Goal: Task Accomplishment & Management: Complete application form

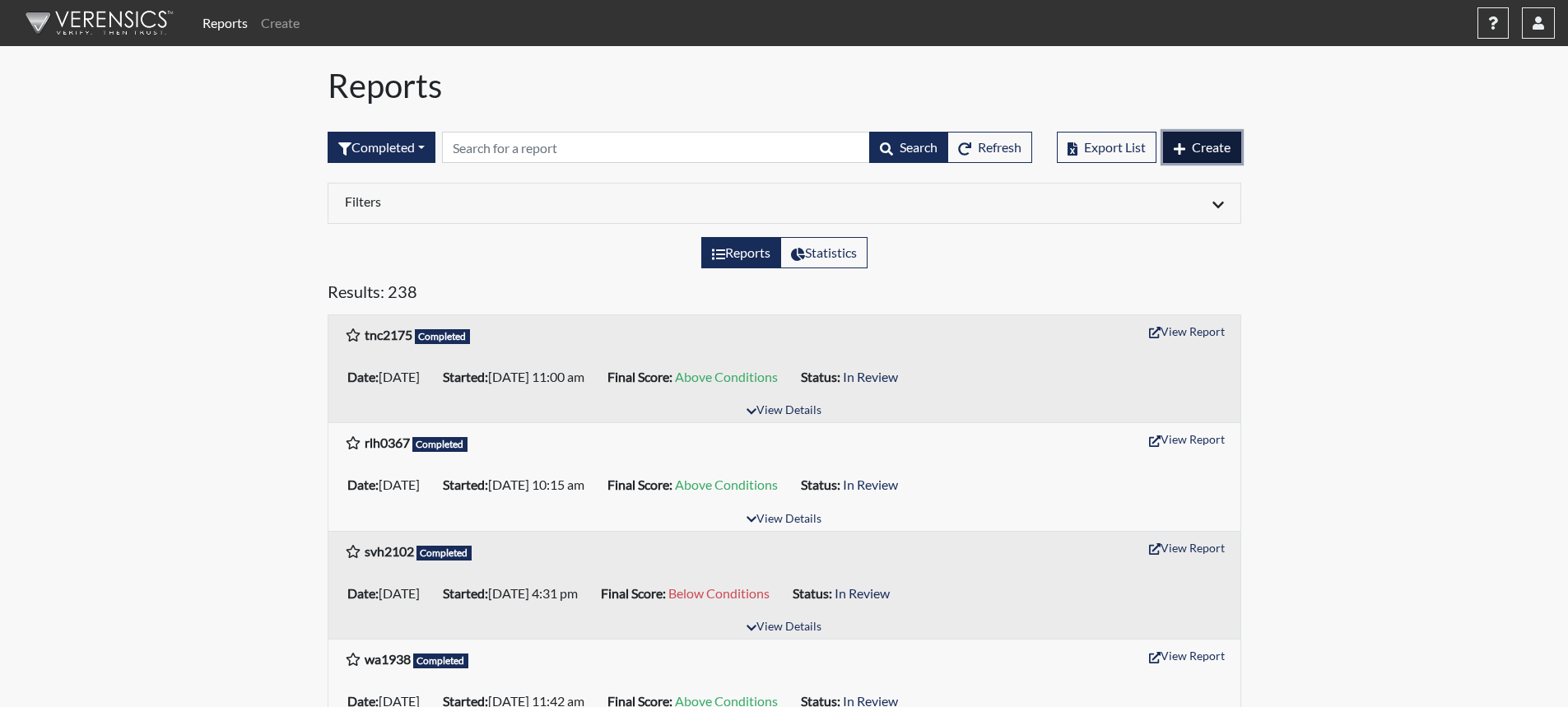
click at [1218, 152] on span "Create" at bounding box center [1210, 147] width 39 height 16
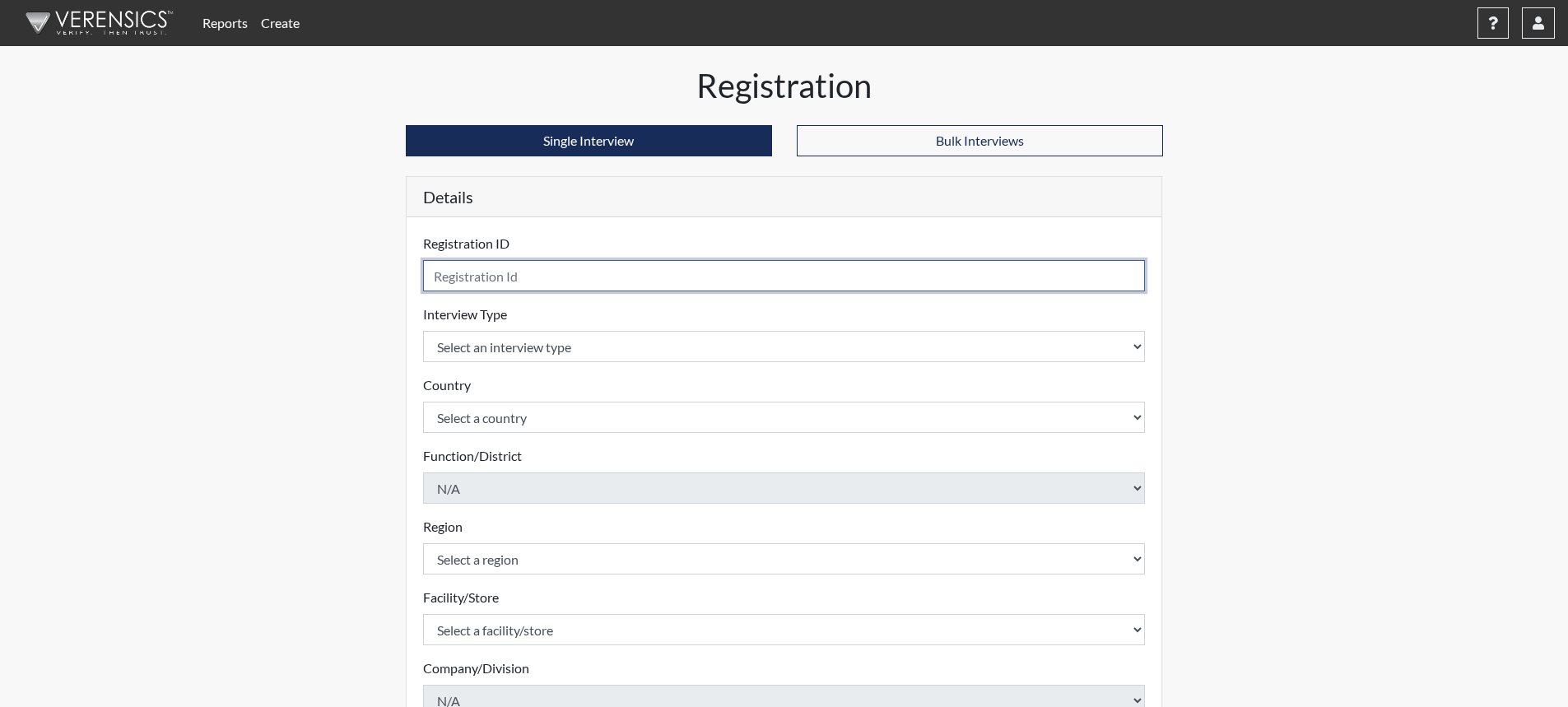
click at [547, 274] on input "text" at bounding box center [784, 276] width 722 height 32
type input "cew6525"
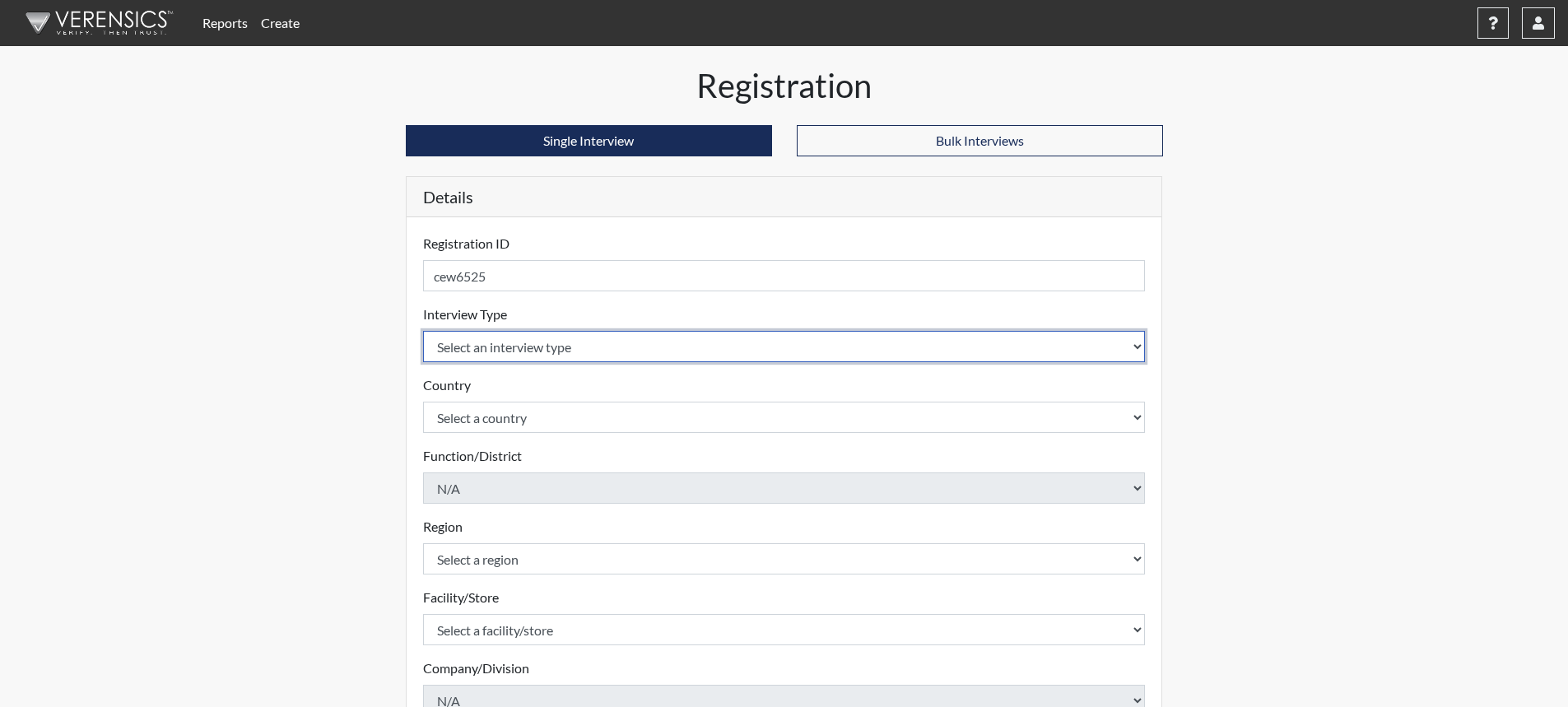
click at [664, 348] on select "Select an interview type Corrections Pre-Employment" at bounding box center [784, 347] width 722 height 32
select select "ff733e93-e1bf-11ea-9c9f-0eff0cf7eb8f"
click at [423, 331] on select "Select an interview type Corrections Pre-Employment" at bounding box center [784, 347] width 722 height 32
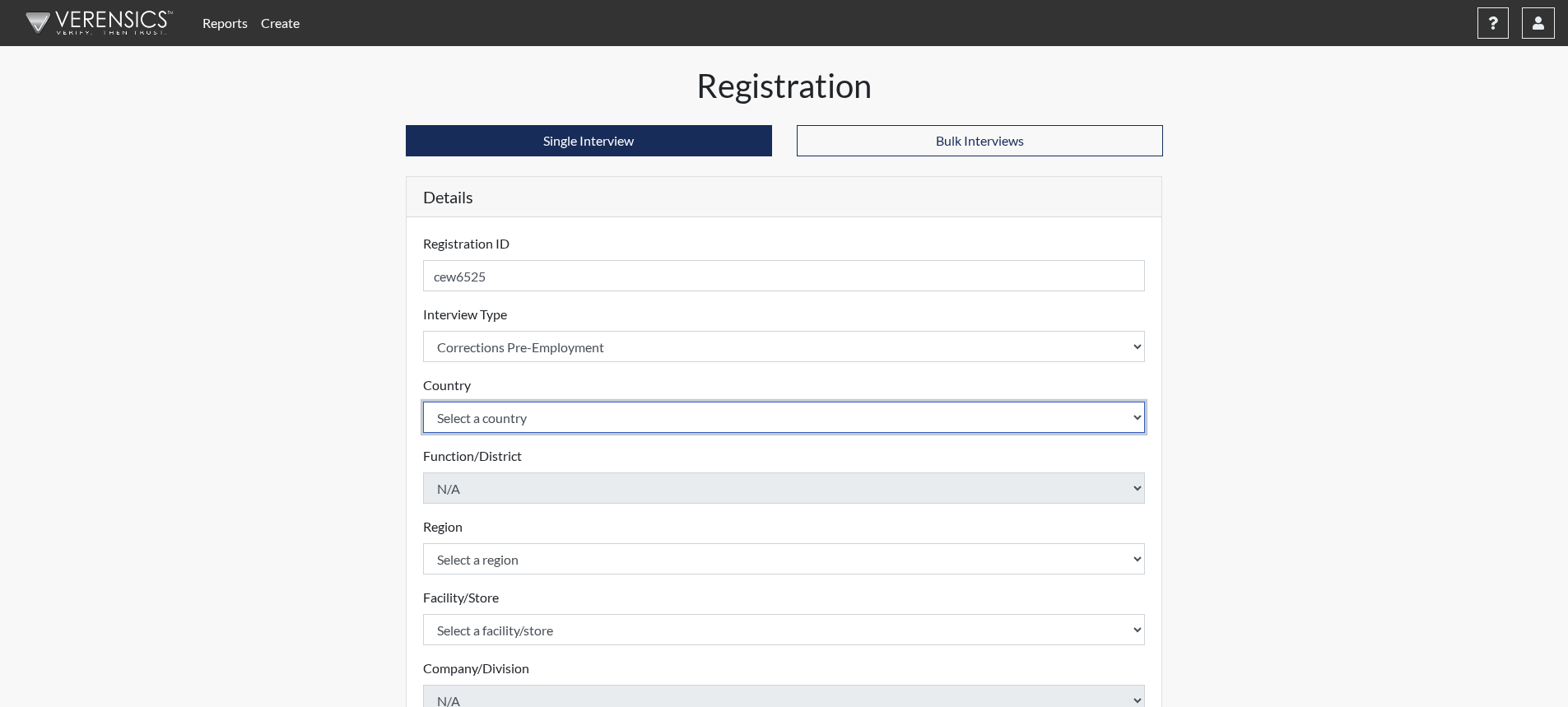
click at [660, 415] on select "Select a country [GEOGRAPHIC_DATA] [GEOGRAPHIC_DATA]" at bounding box center [784, 417] width 722 height 32
select select "united-states-of-[GEOGRAPHIC_DATA]"
click at [423, 401] on select "Select a country [GEOGRAPHIC_DATA] [GEOGRAPHIC_DATA]" at bounding box center [784, 417] width 722 height 32
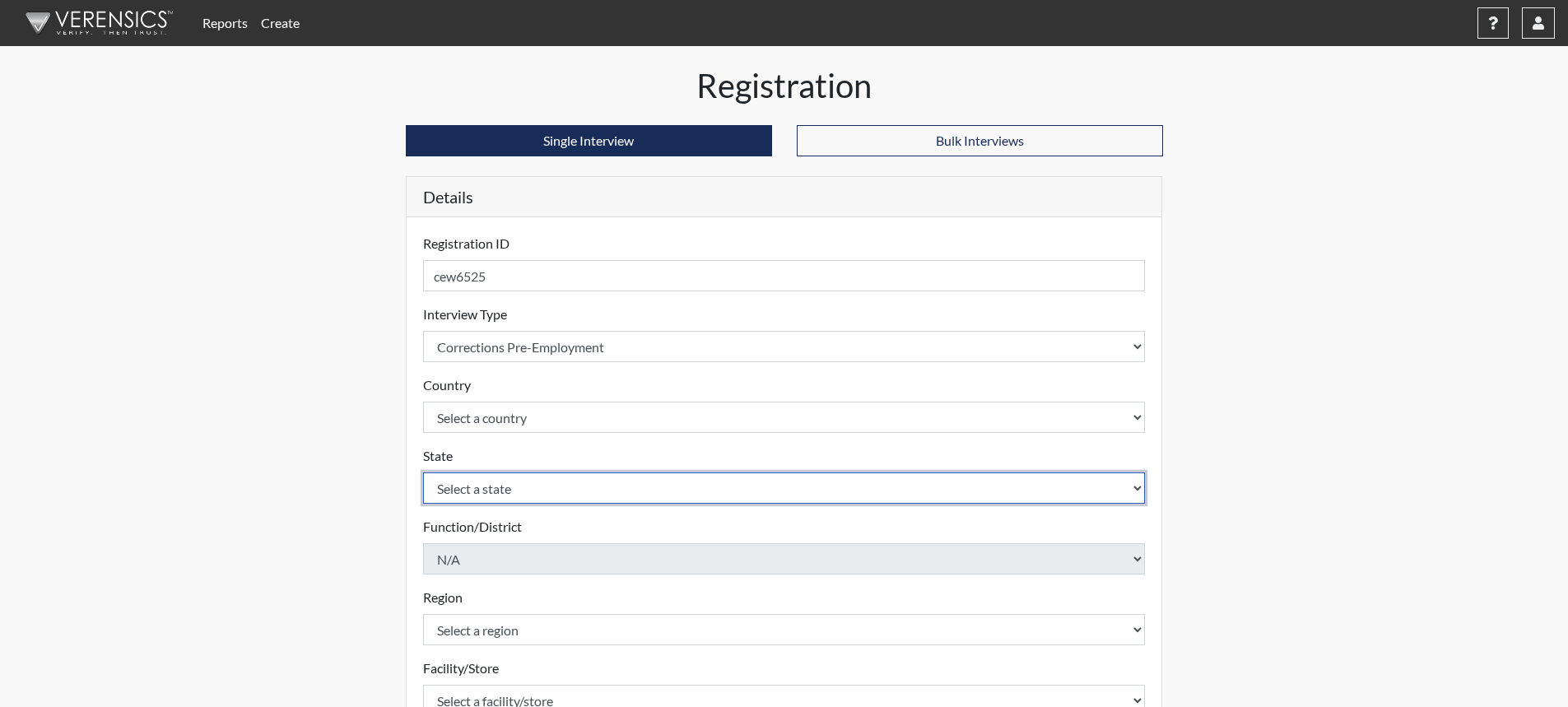
click at [655, 485] on select "Select a state [US_STATE] [US_STATE] [US_STATE] [US_STATE] [US_STATE] [US_STATE…" at bounding box center [784, 488] width 722 height 32
select select "GA"
click at [423, 472] on select "Select a state [US_STATE] [US_STATE] [US_STATE] [US_STATE] [US_STATE] [US_STATE…" at bounding box center [784, 488] width 722 height 32
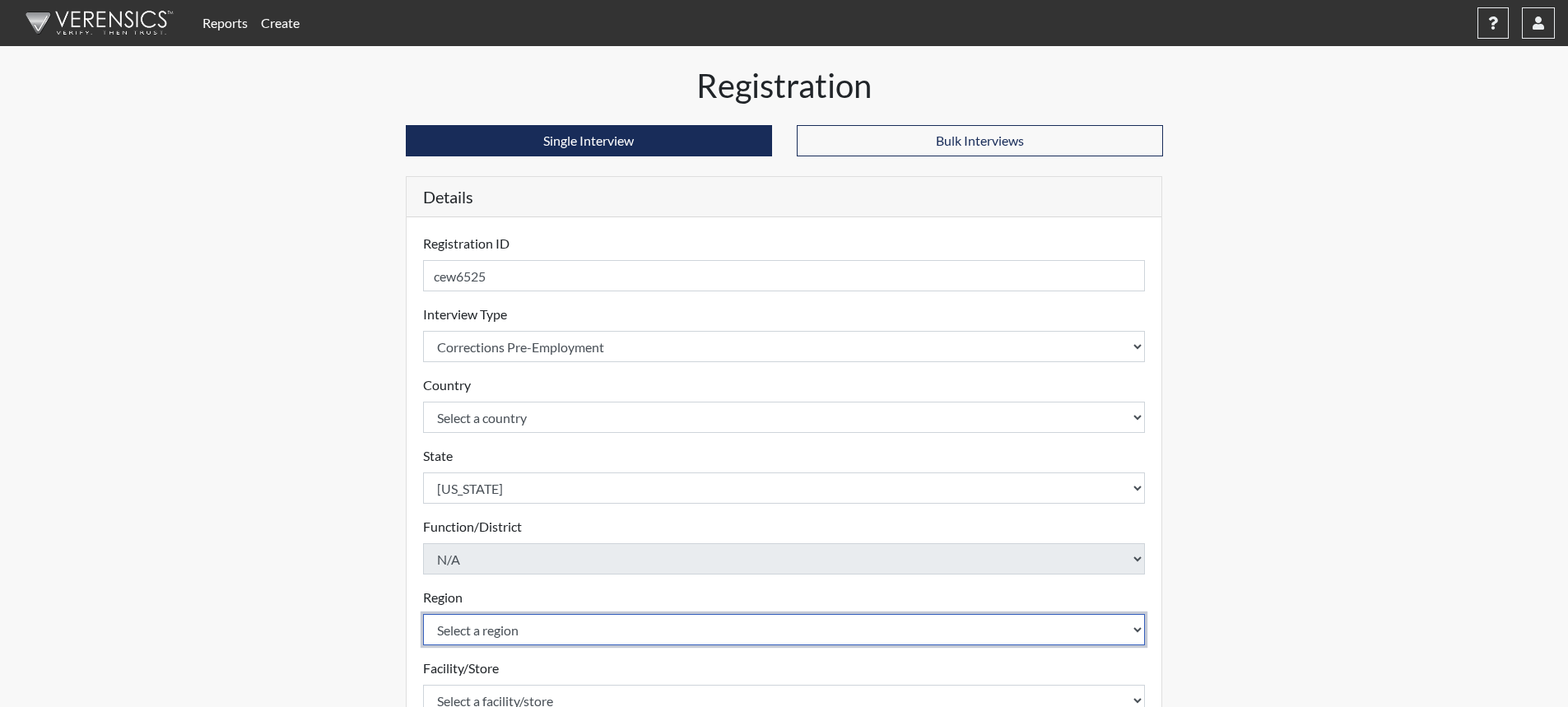
click at [519, 630] on select "Select a region [GEOGRAPHIC_DATA]" at bounding box center [784, 630] width 722 height 32
select select "743fb50d-a618-40f0-9631-f2ad6878b8a9"
click at [423, 614] on select "Select a region [GEOGRAPHIC_DATA]" at bounding box center [784, 630] width 722 height 32
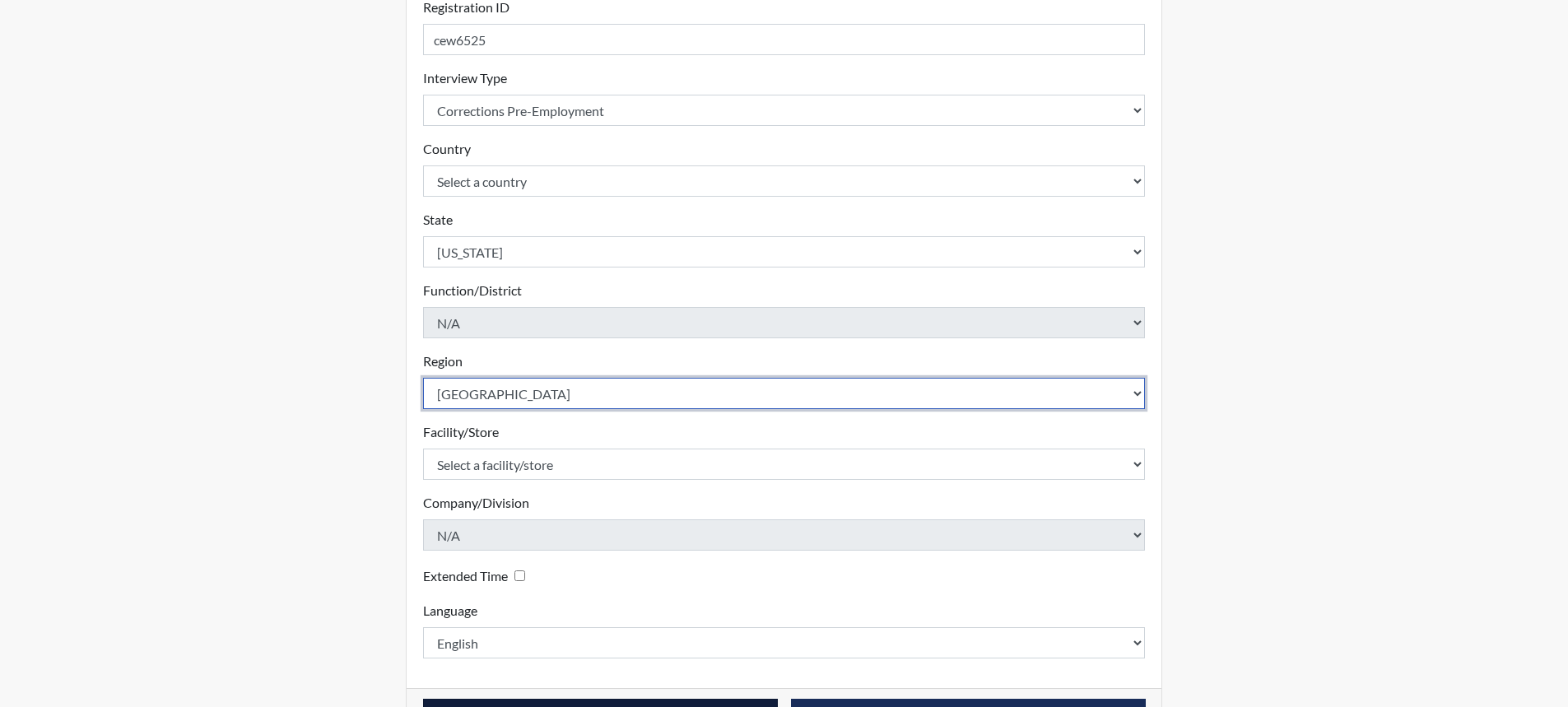
scroll to position [289, 0]
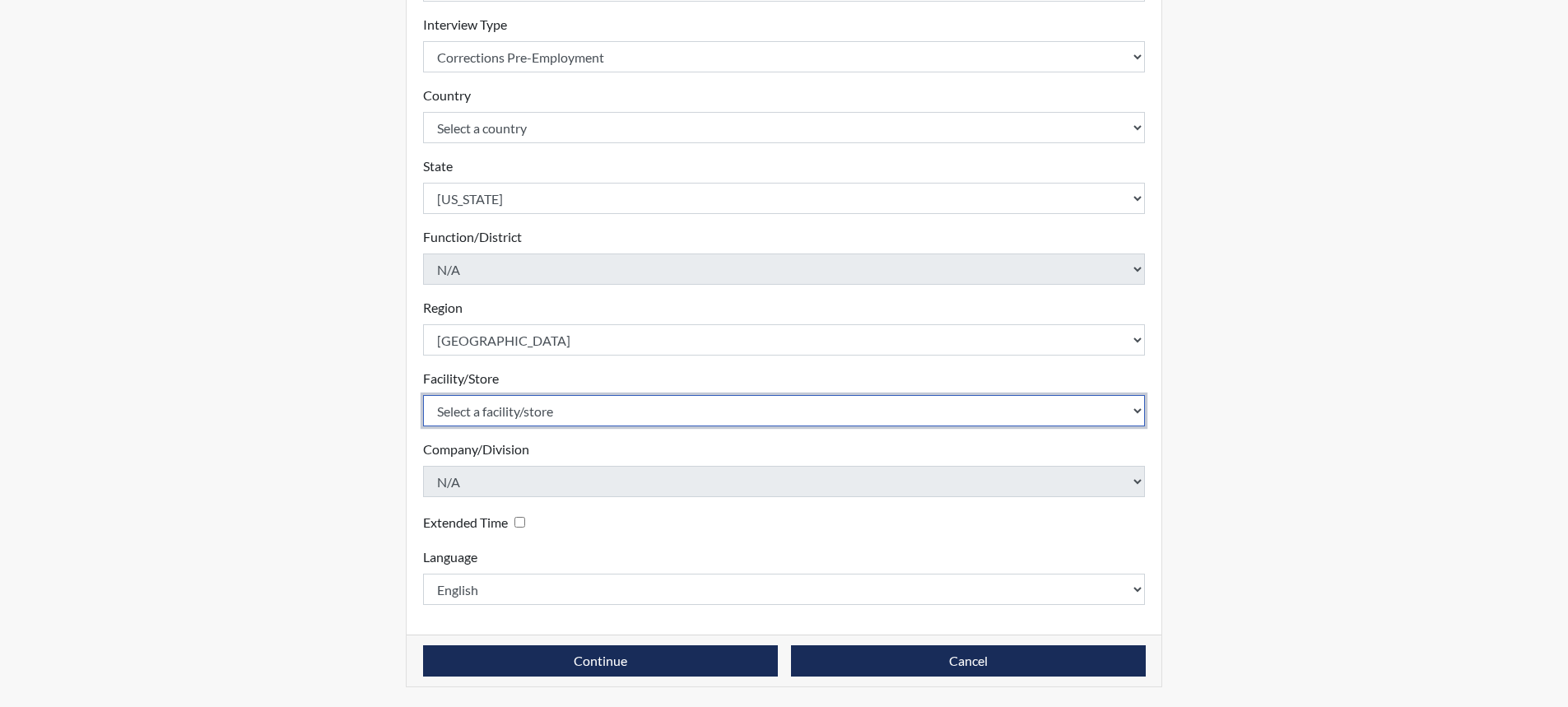
click at [590, 407] on select "Select a facility/store [PERSON_NAME]" at bounding box center [784, 411] width 722 height 32
select select "8e910059-186f-4f58-84aa-e2c3cd0b85af"
click at [423, 395] on select "Select a facility/store [PERSON_NAME]" at bounding box center [784, 411] width 722 height 32
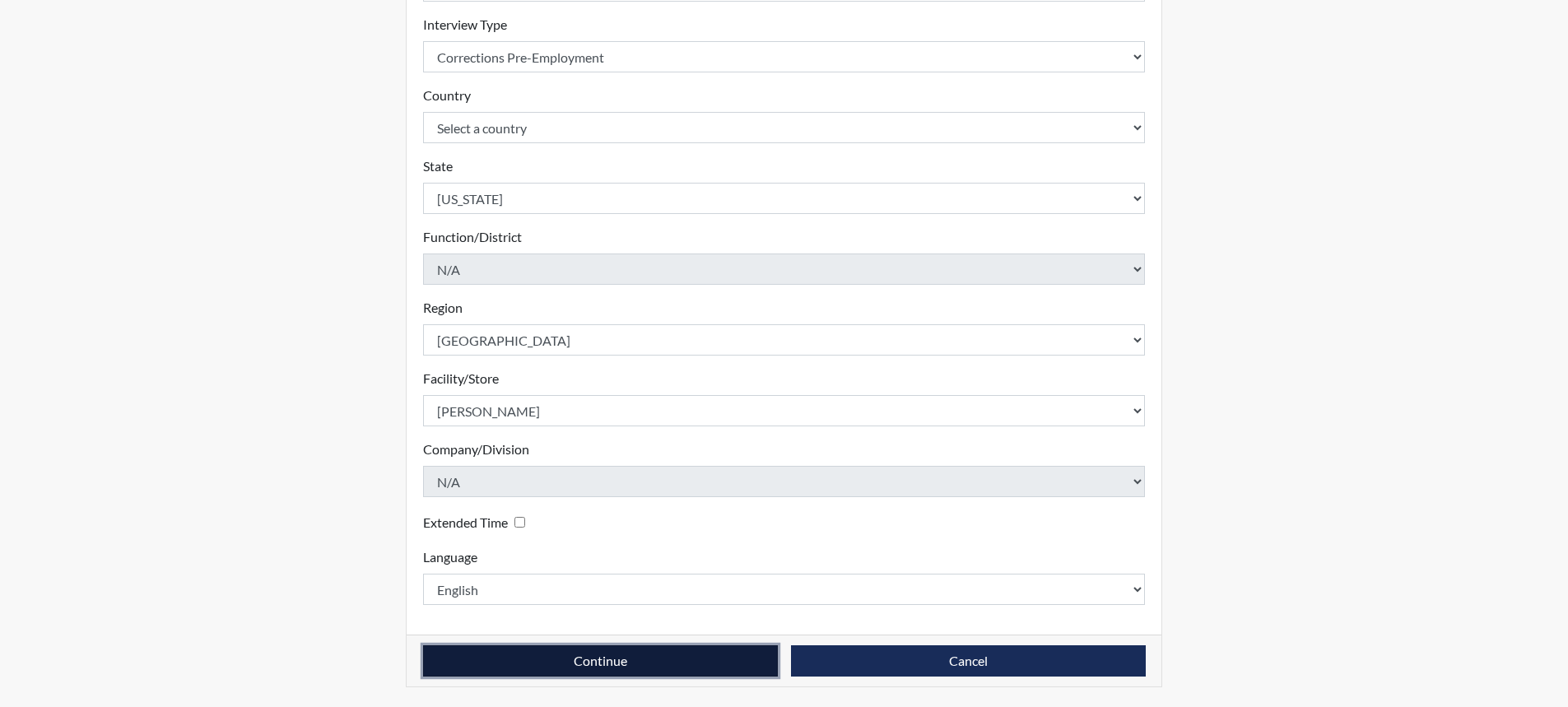
click at [608, 657] on button "Continue" at bounding box center [600, 660] width 355 height 32
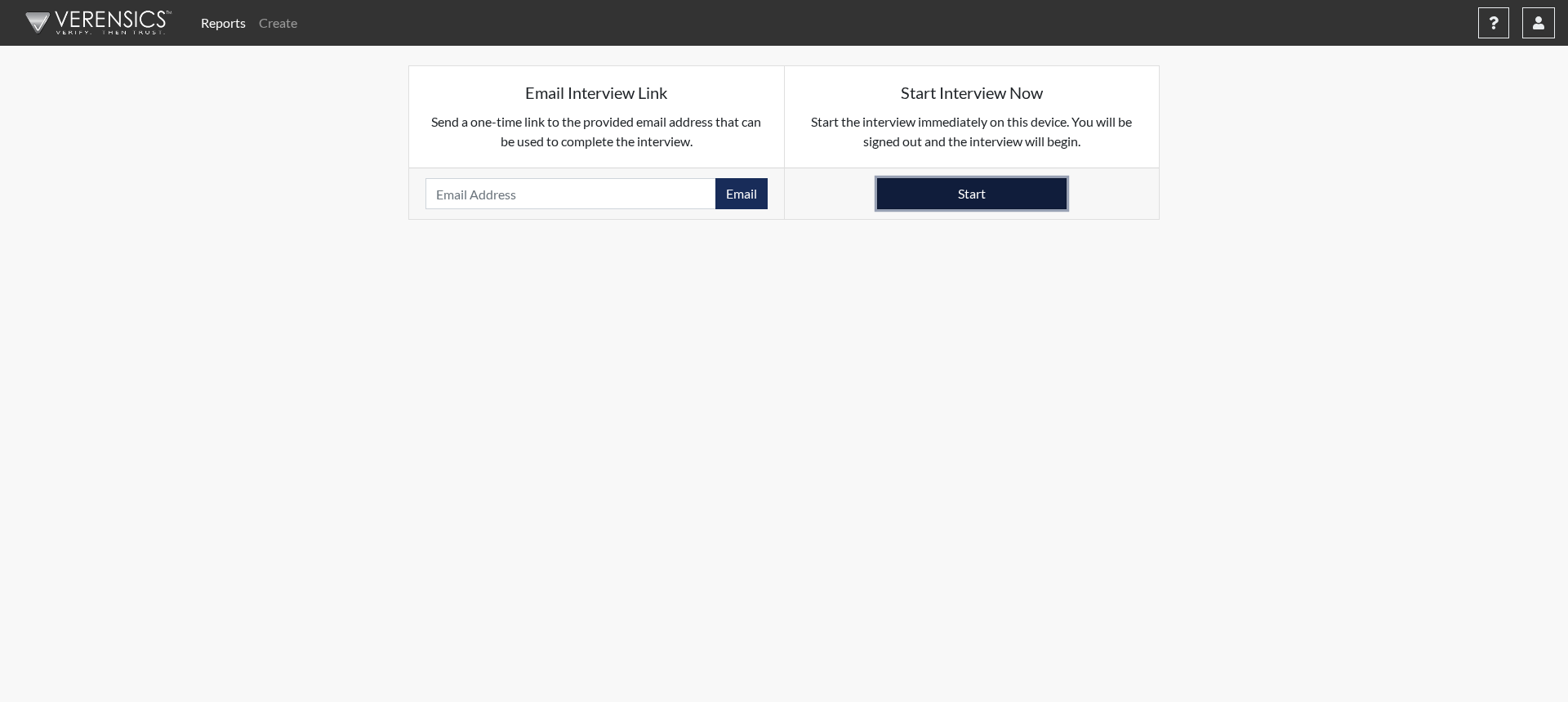
click at [976, 193] on button "Start" at bounding box center [971, 194] width 190 height 31
